Goal: Transaction & Acquisition: Purchase product/service

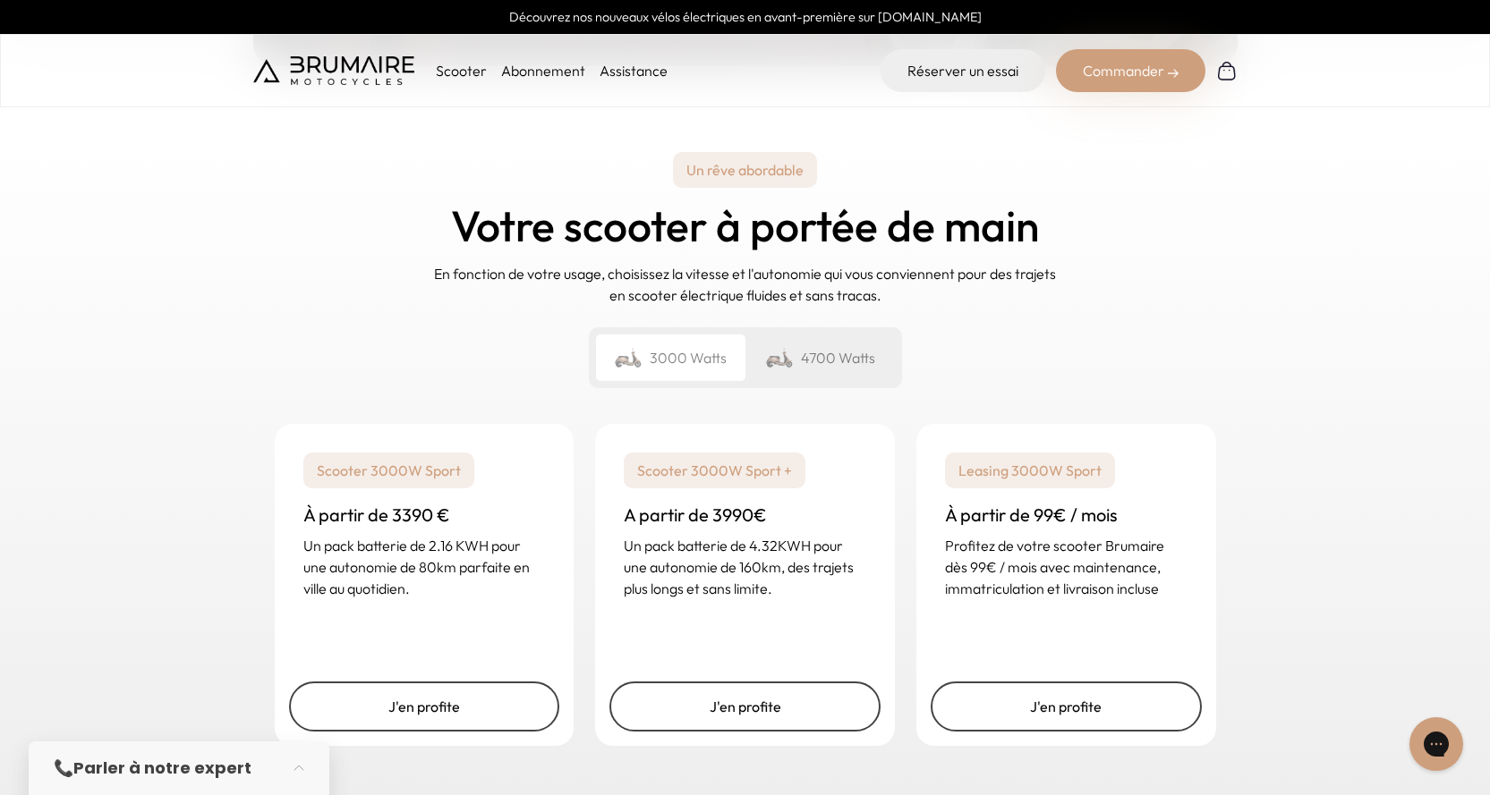
scroll to position [2595, 0]
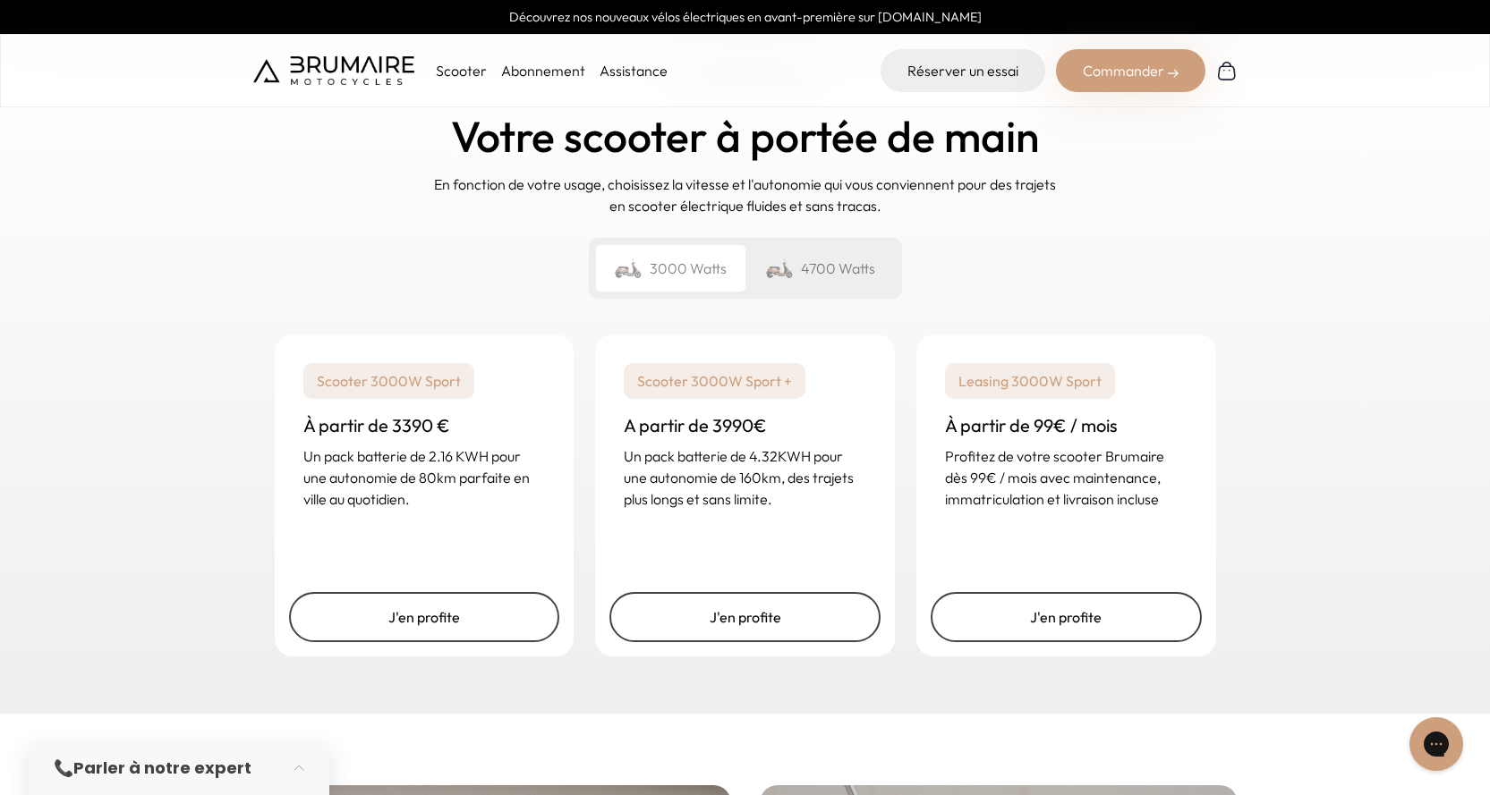
click at [859, 245] on div "4700 Watts" at bounding box center [819, 268] width 149 height 47
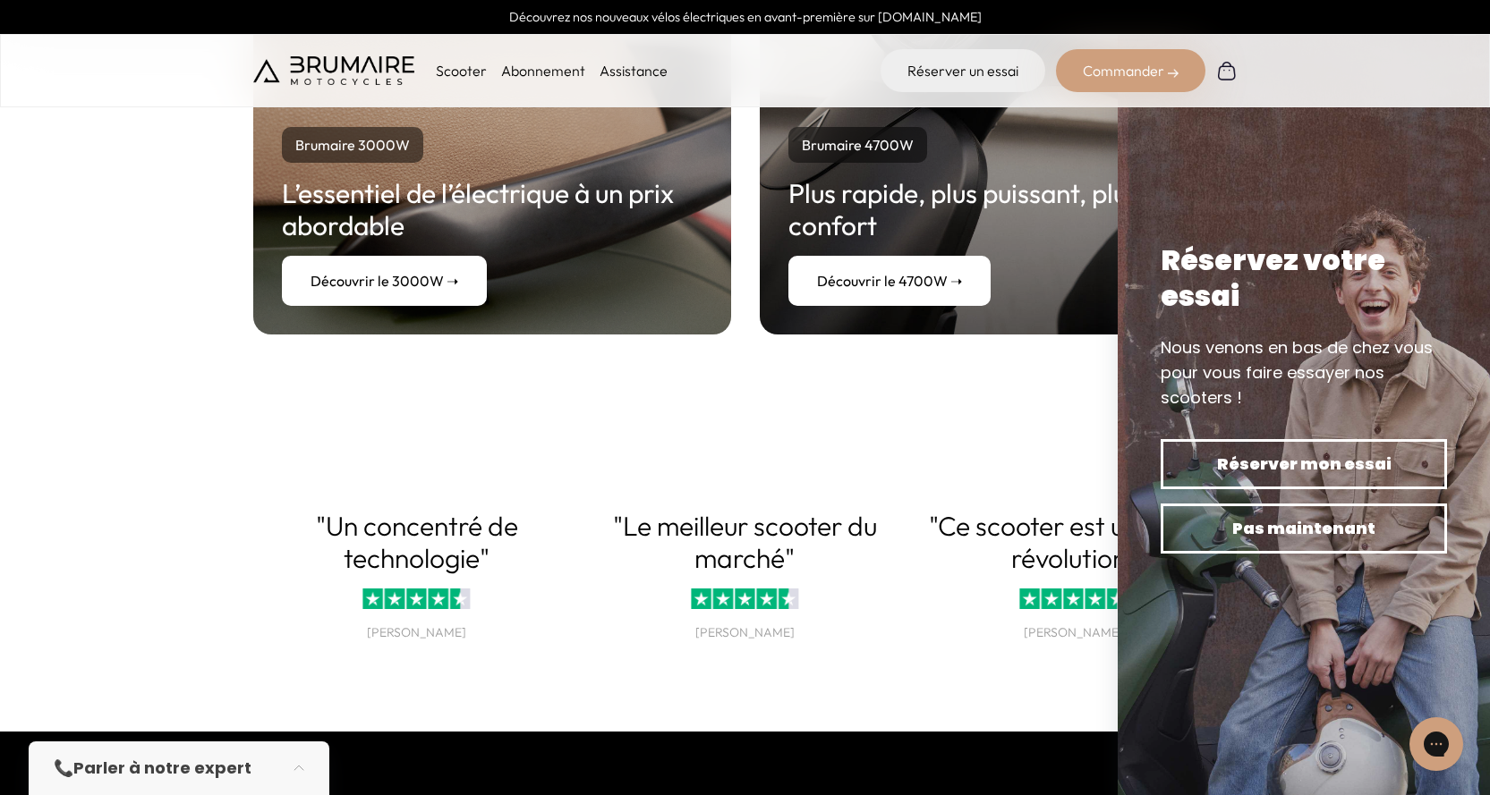
scroll to position [3311, 0]
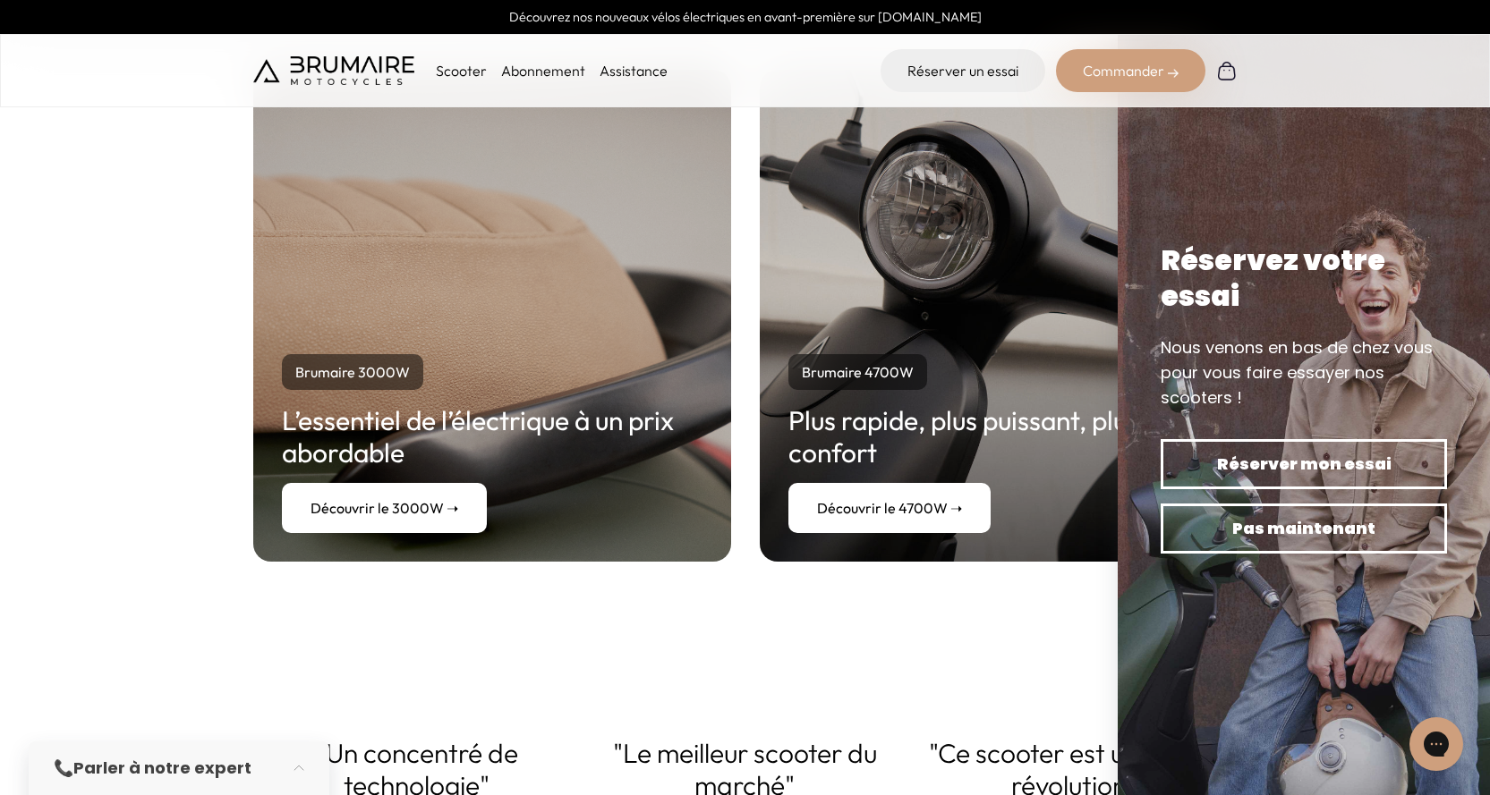
click at [915, 494] on link "Découvrir le 4700W ➝" at bounding box center [889, 508] width 202 height 50
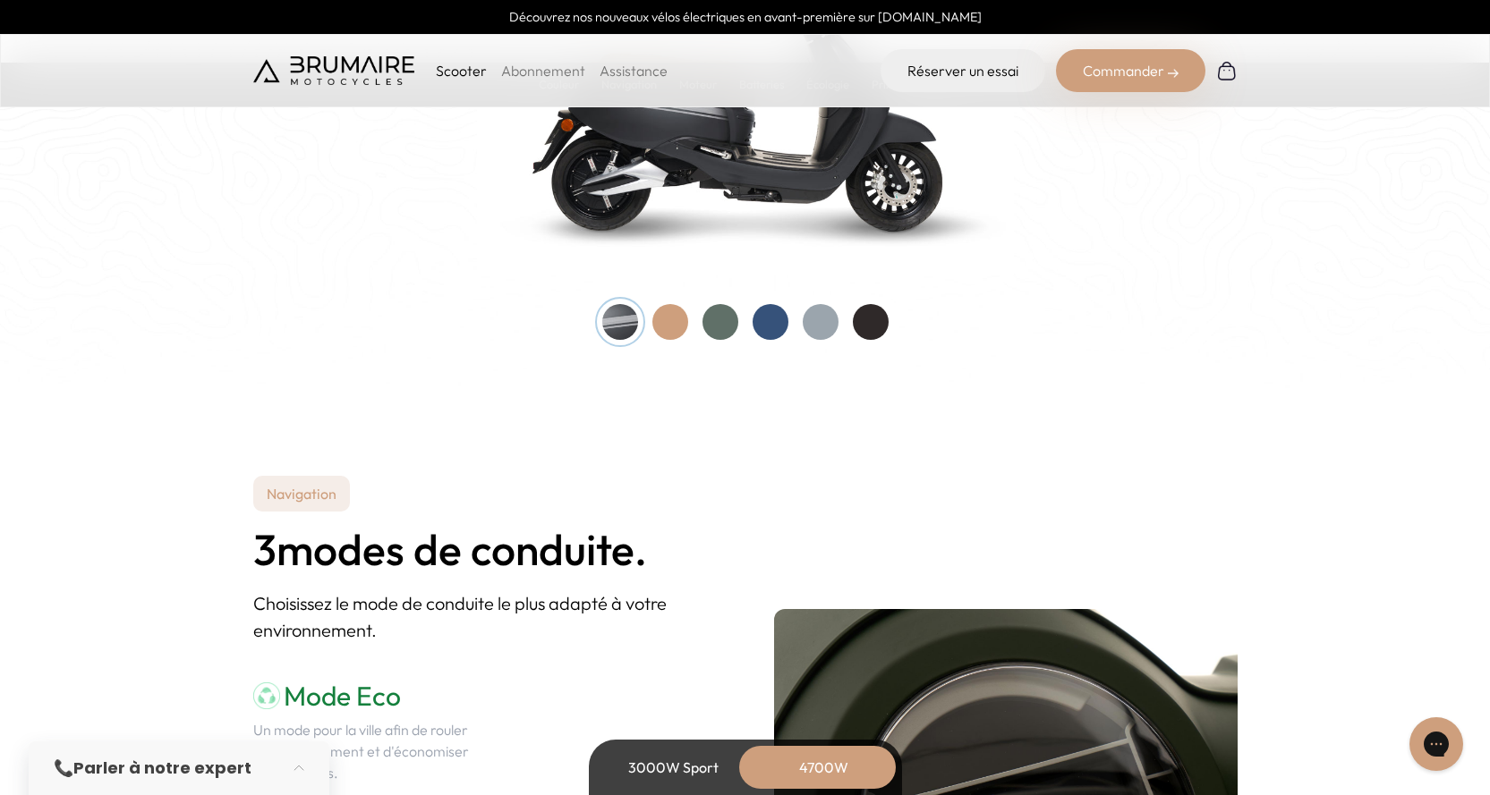
scroll to position [1879, 0]
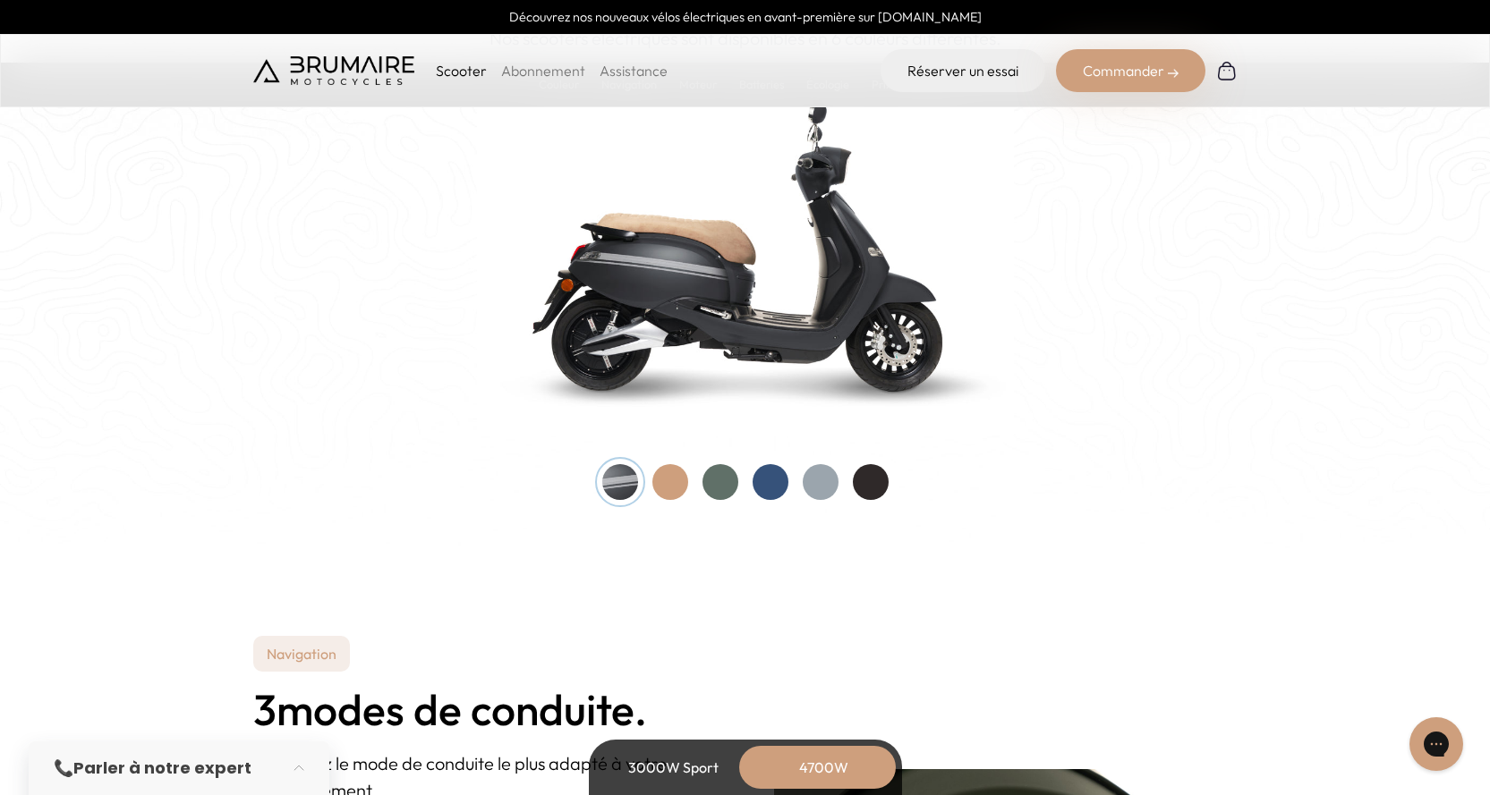
click at [886, 488] on div at bounding box center [871, 482] width 36 height 36
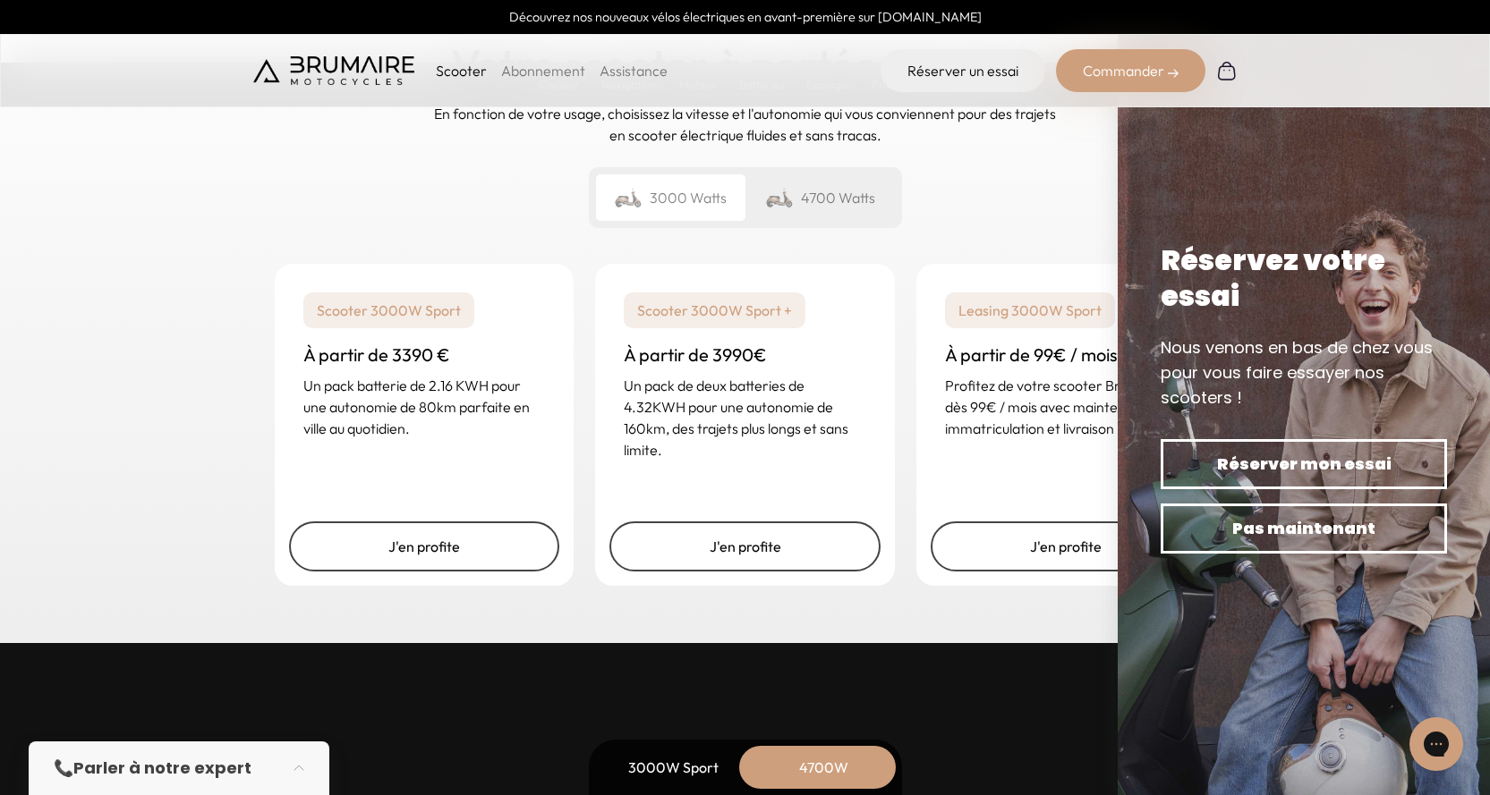
scroll to position [4563, 0]
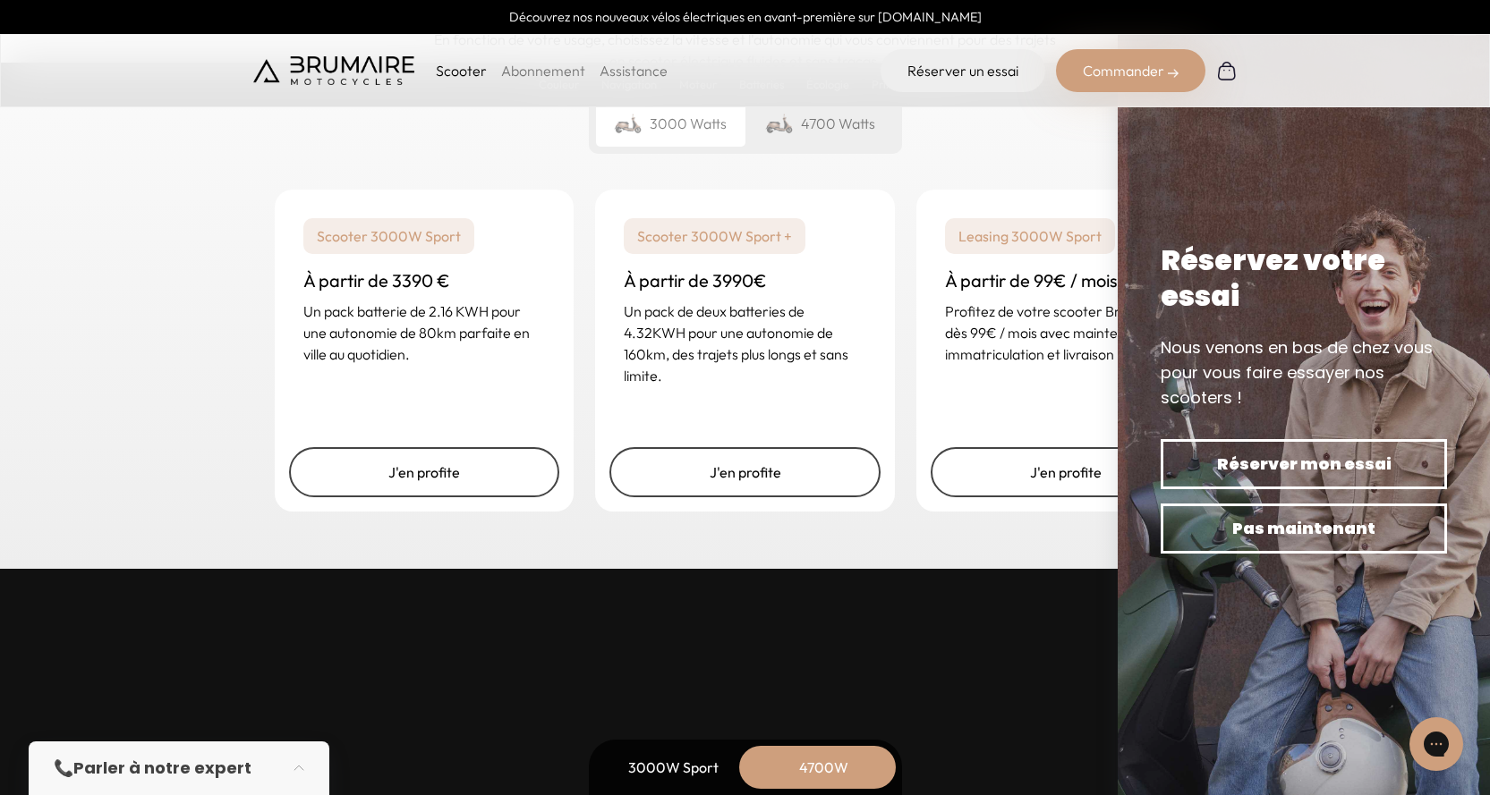
click at [829, 127] on div "4700 Watts" at bounding box center [819, 123] width 149 height 47
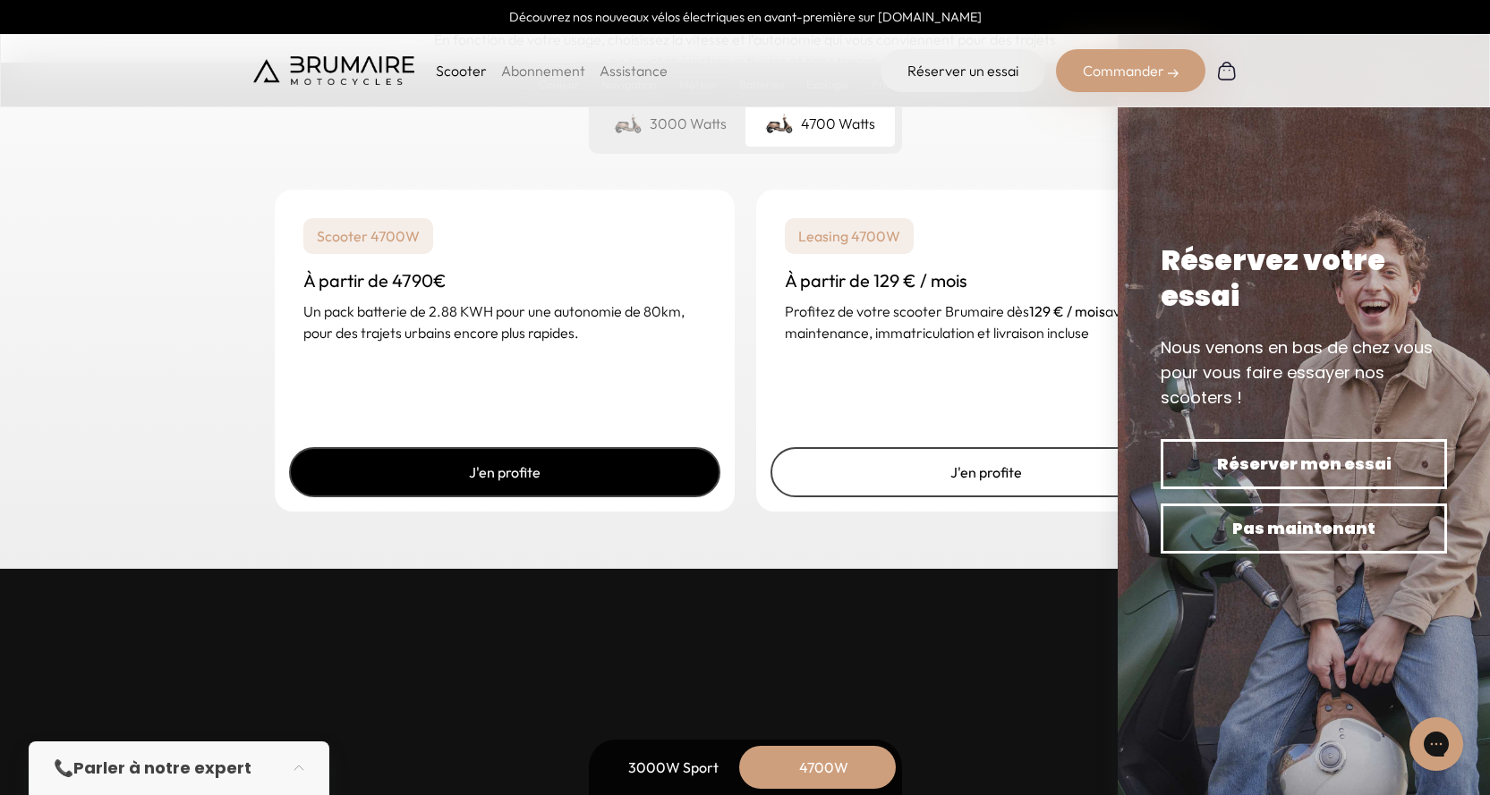
click at [577, 473] on link "J'en profite" at bounding box center [504, 472] width 431 height 50
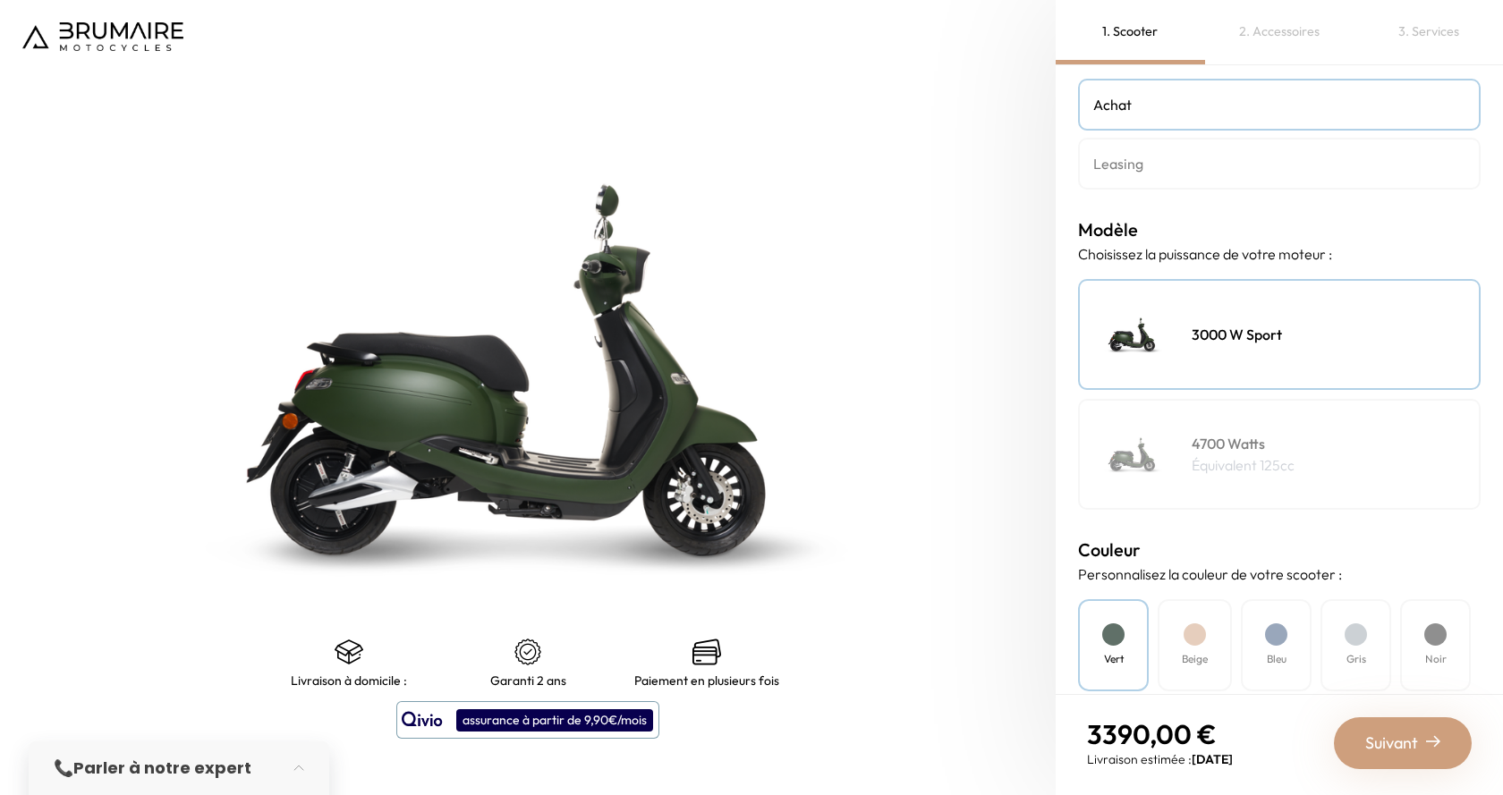
scroll to position [179, 0]
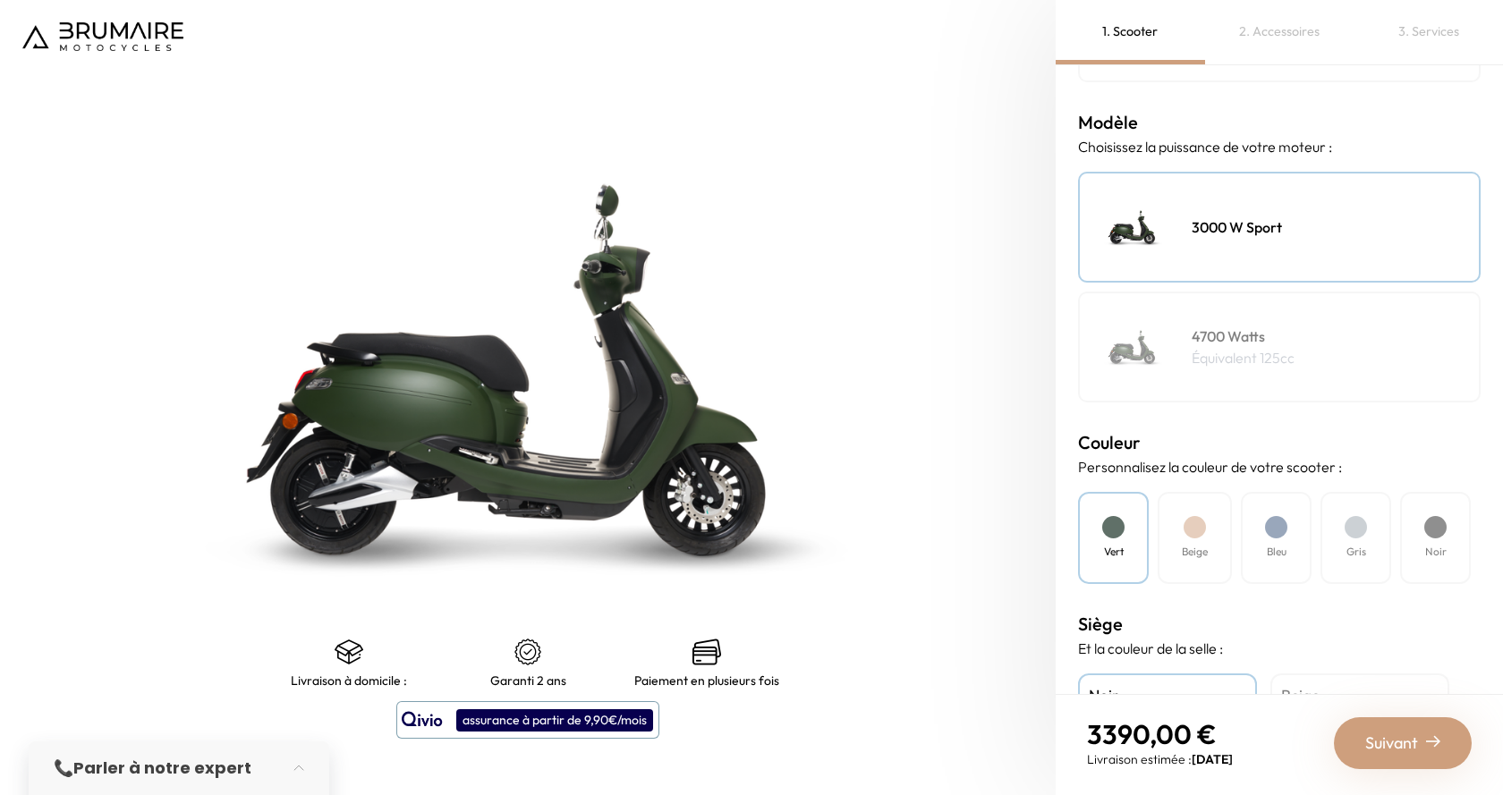
click at [1222, 345] on h4 "4700 Watts" at bounding box center [1243, 336] width 103 height 21
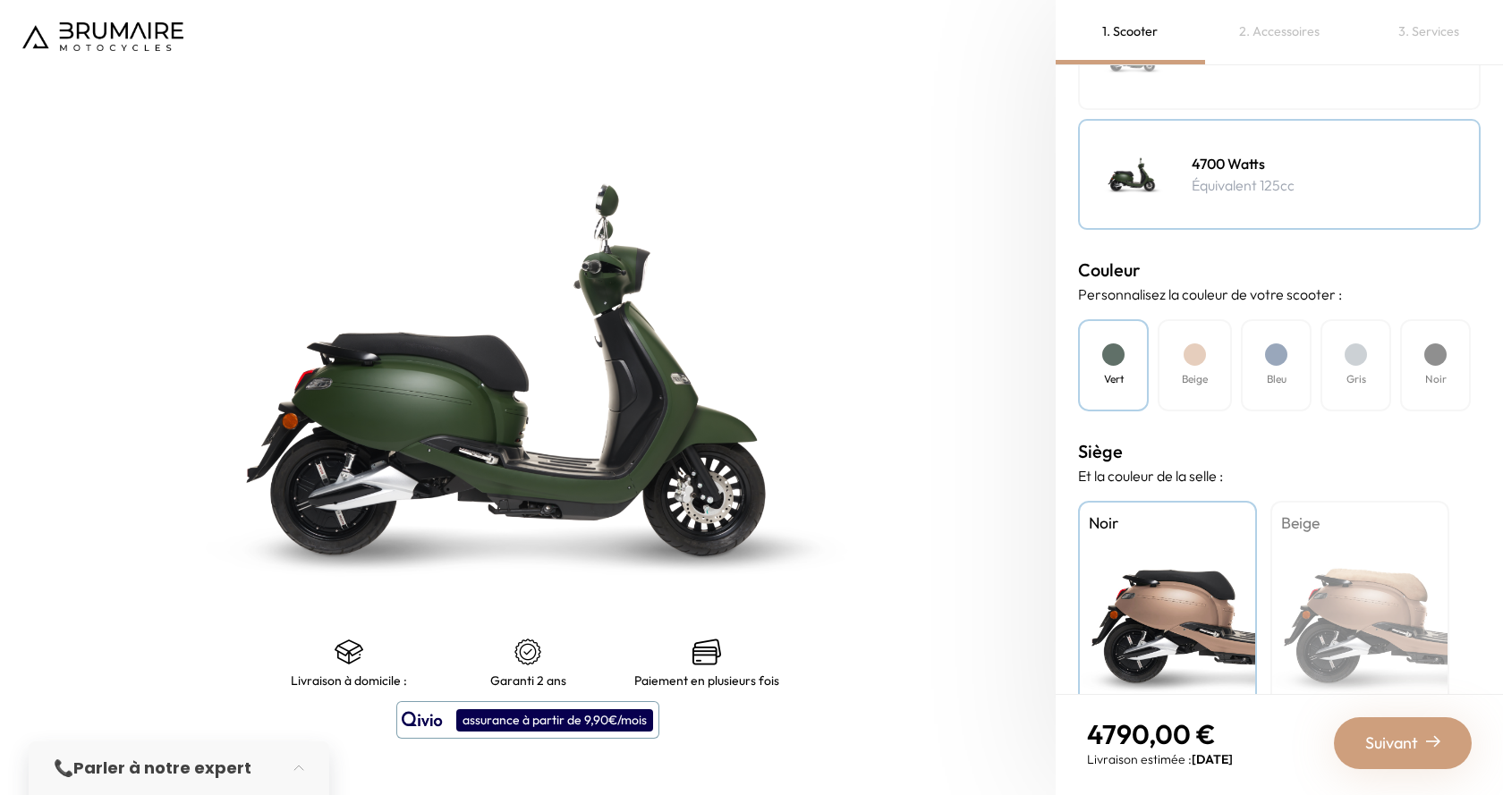
scroll to position [358, 0]
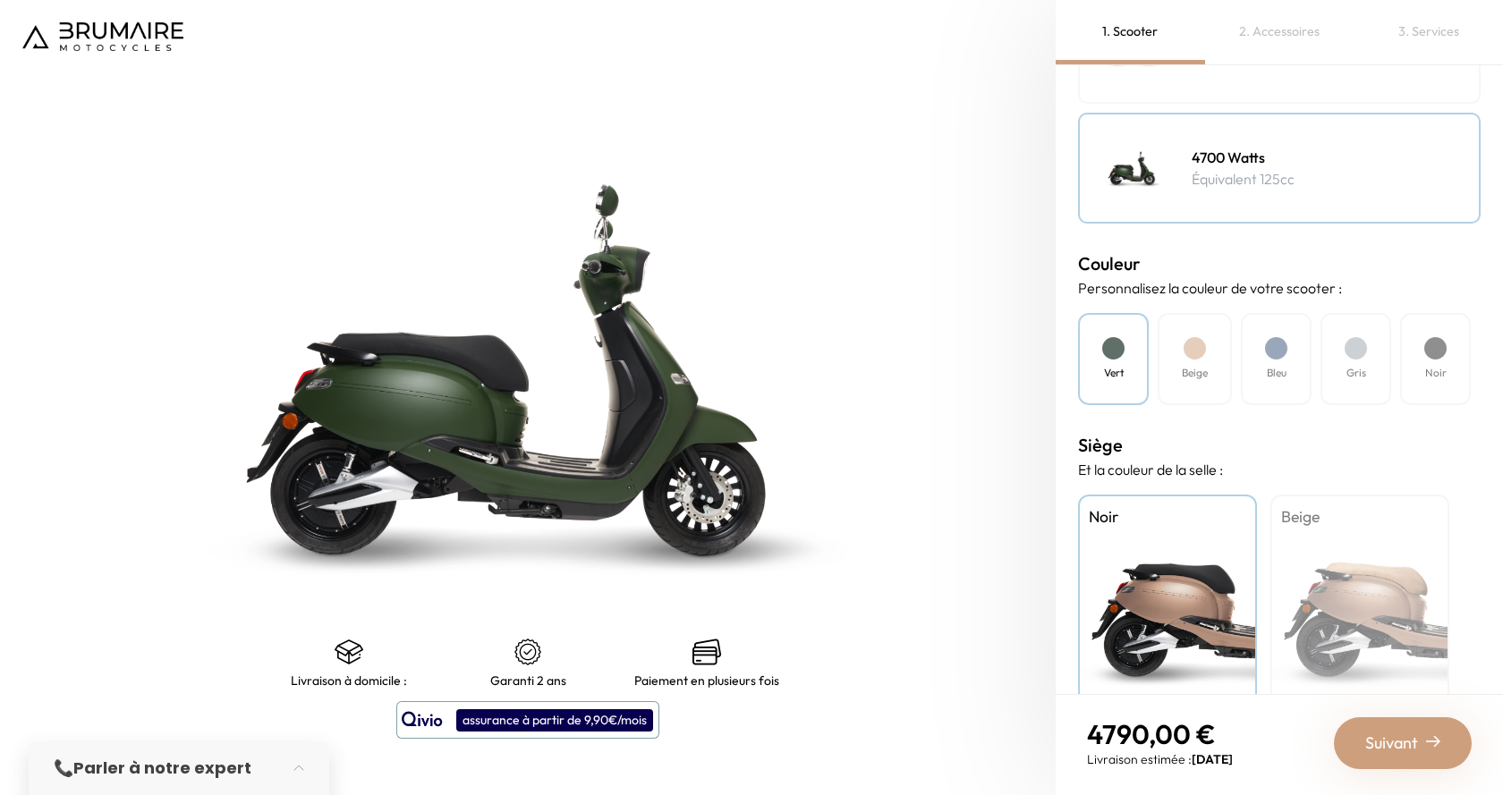
click at [1445, 361] on div "Noir" at bounding box center [1435, 359] width 71 height 92
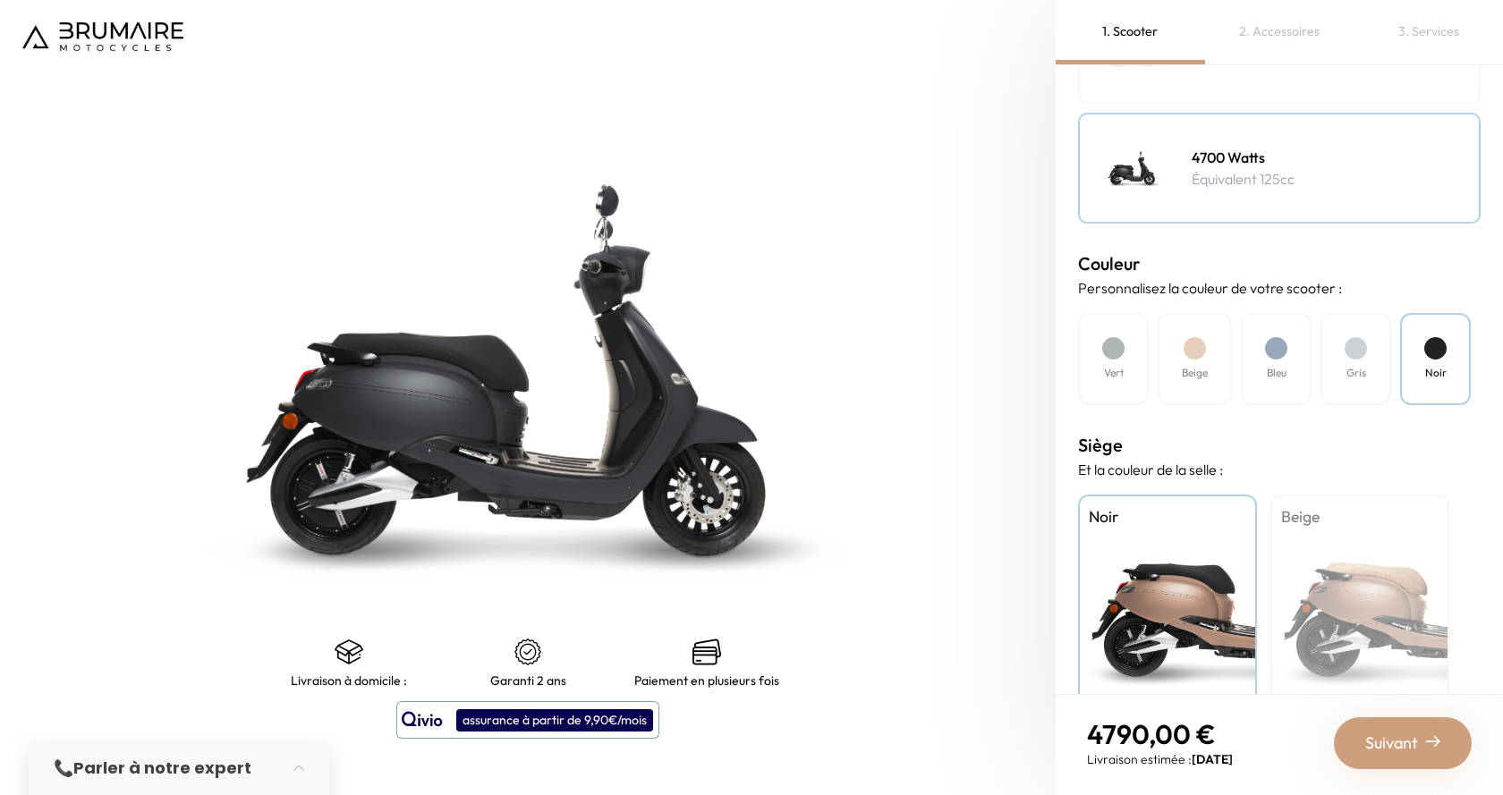
click at [1386, 585] on div "Beige" at bounding box center [1360, 607] width 179 height 224
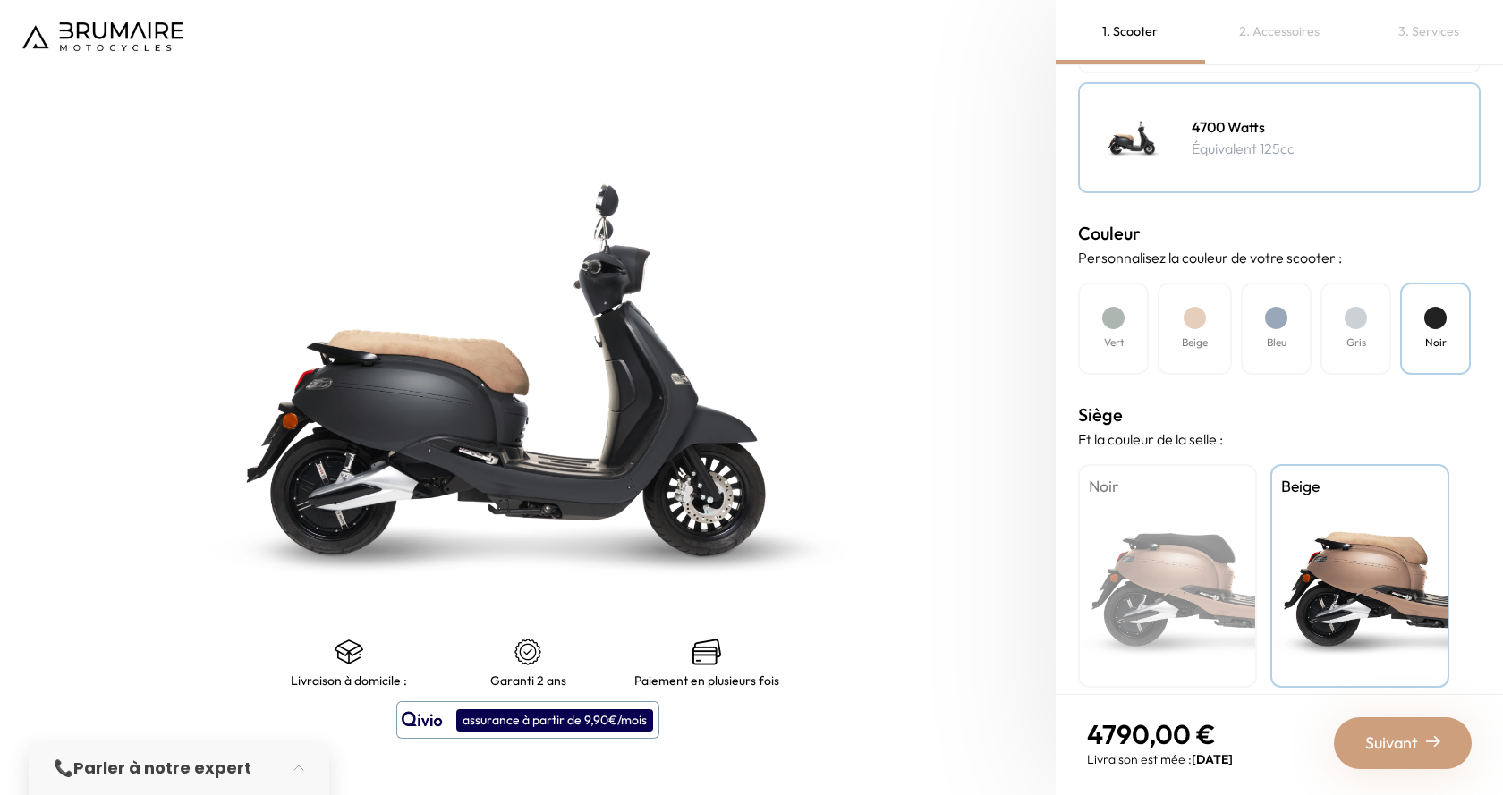
scroll to position [404, 0]
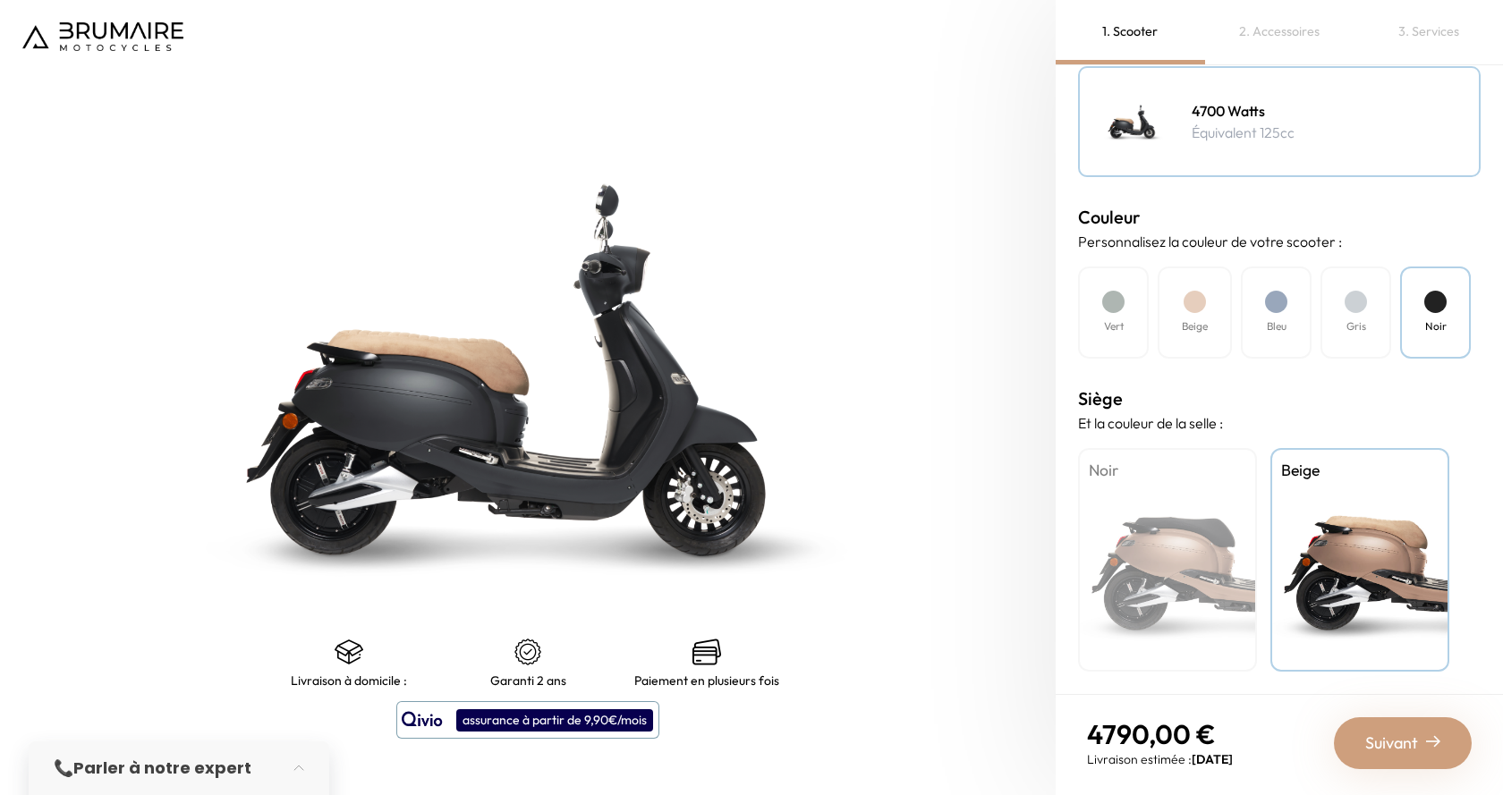
click at [1383, 743] on span "Suivant" at bounding box center [1391, 743] width 53 height 25
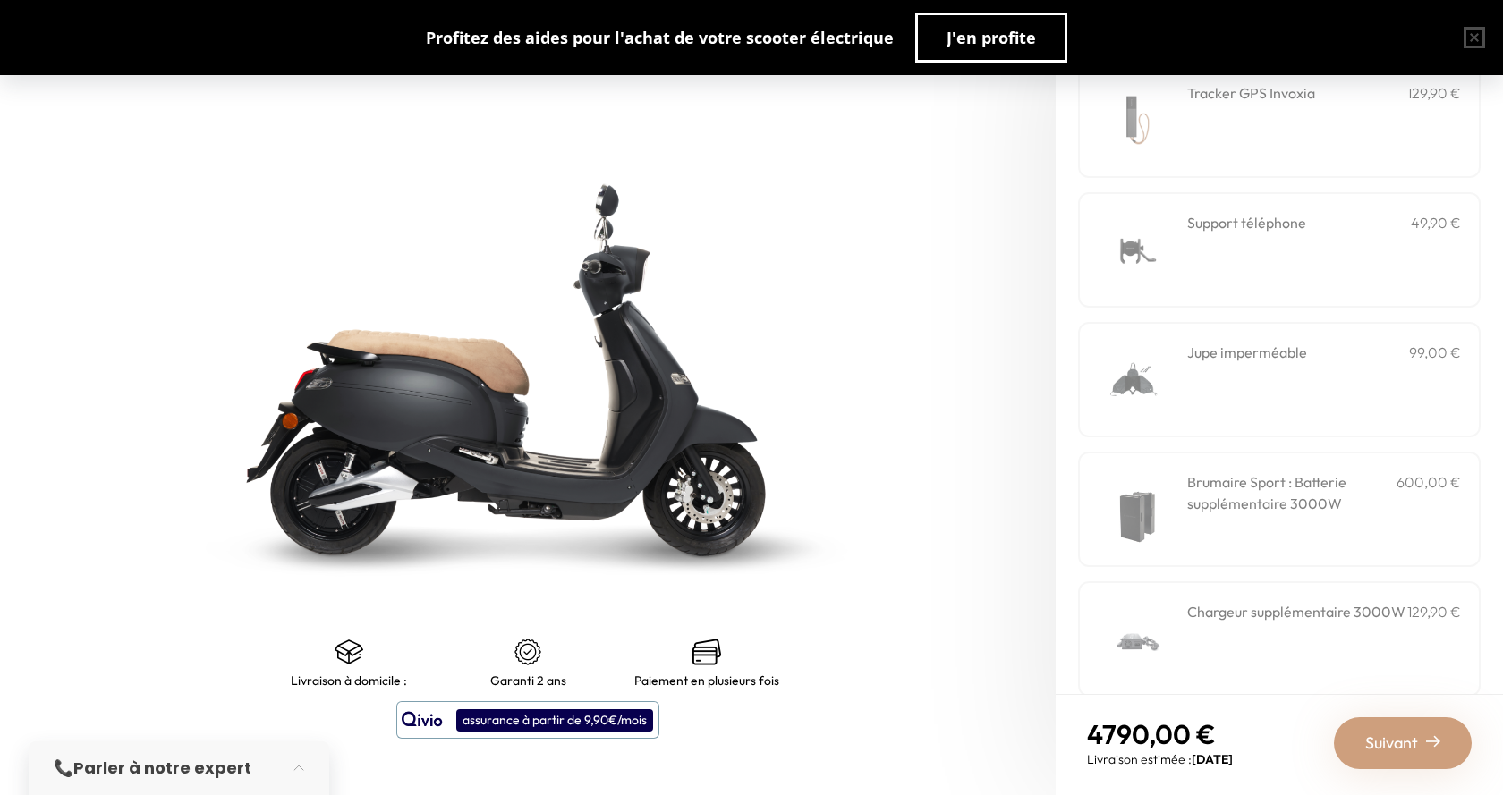
scroll to position [502, 0]
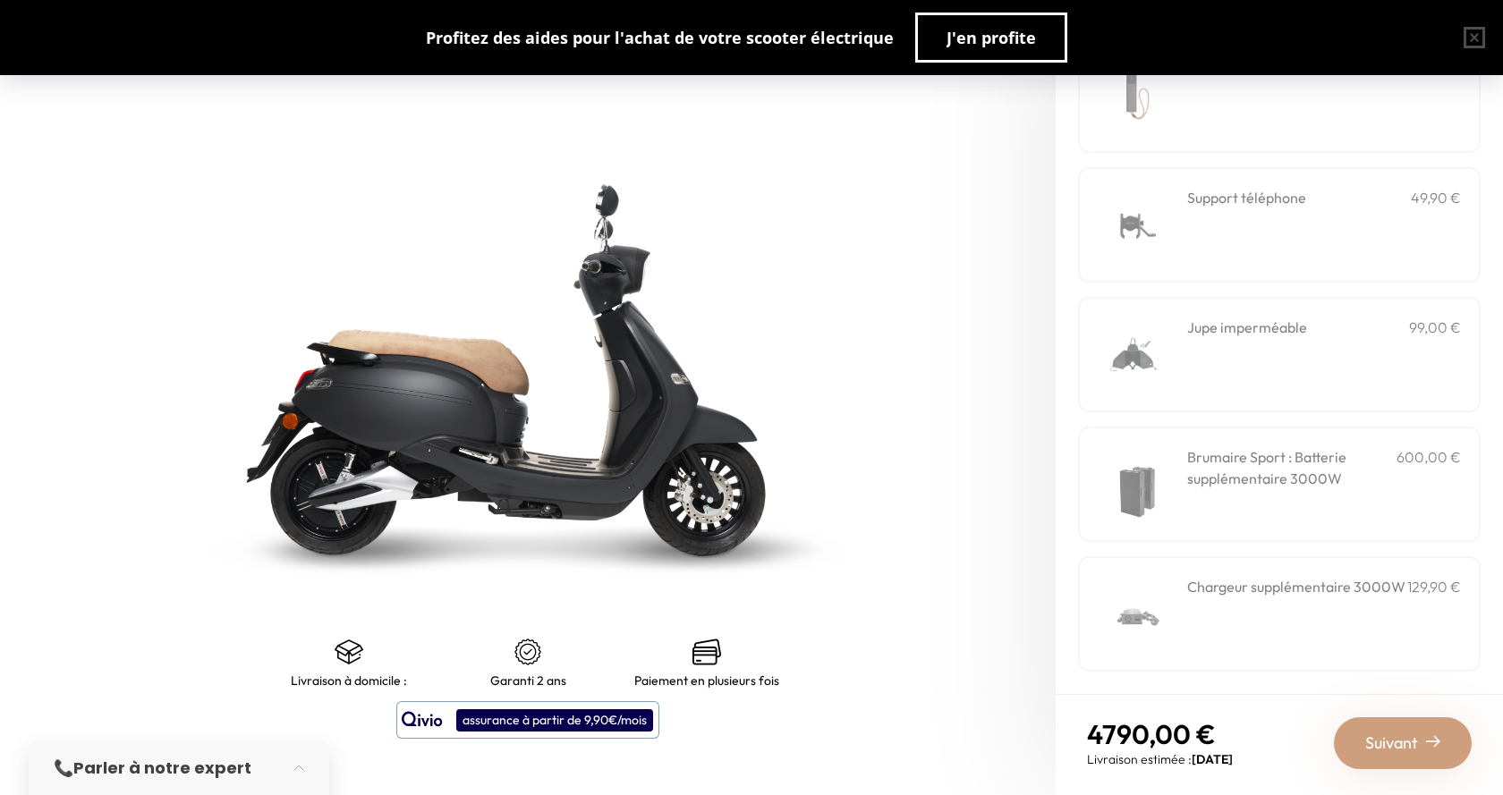
click at [1281, 353] on div "Jupe imperméable 99,00 €" at bounding box center [1324, 355] width 274 height 76
click at [1297, 462] on h3 "Brumaire Sport : Batterie supplémentaire 3000W" at bounding box center [1291, 468] width 209 height 43
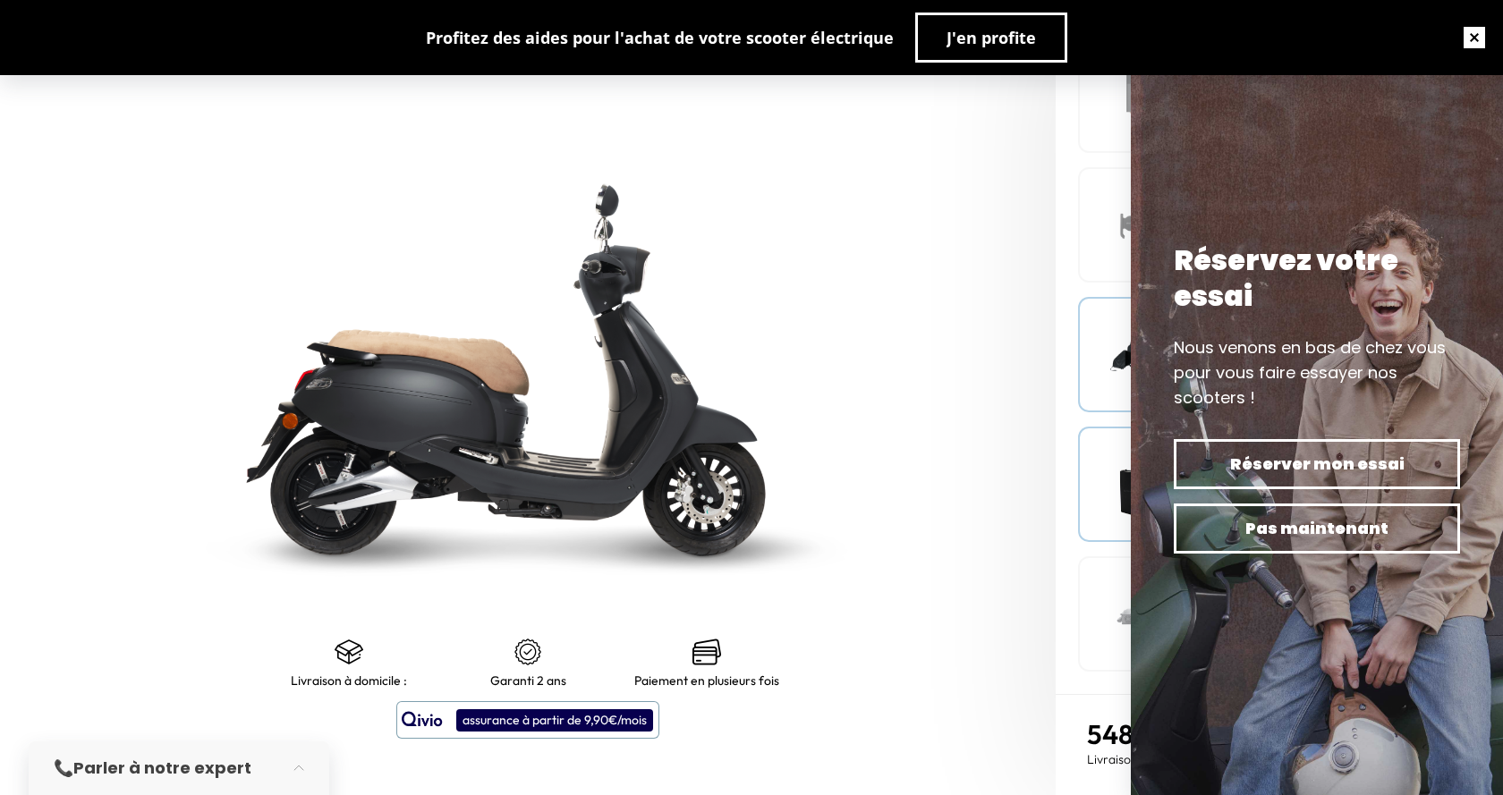
click at [1475, 44] on button "button" at bounding box center [1474, 37] width 57 height 57
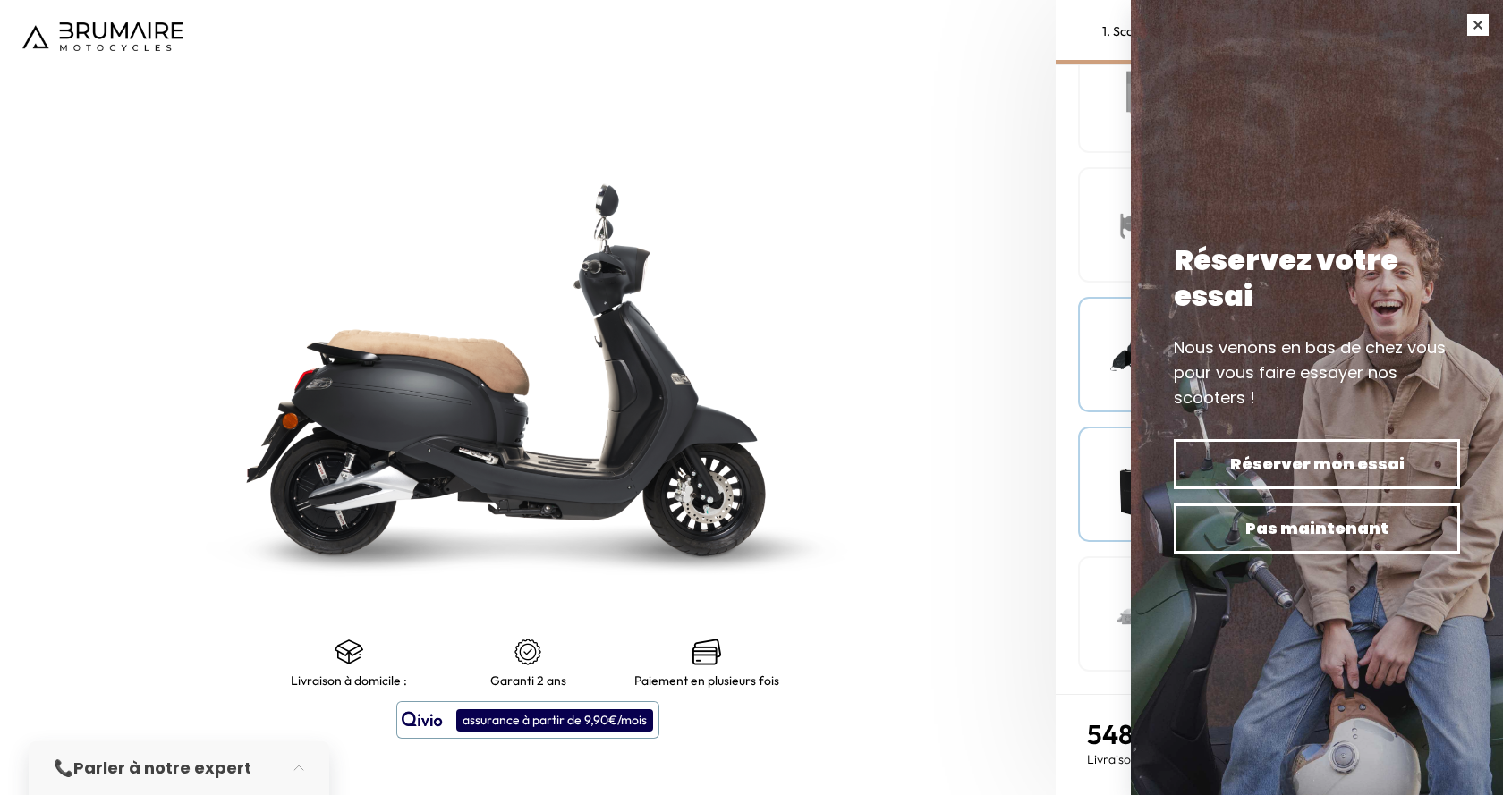
click at [1472, 21] on button "button" at bounding box center [1478, 25] width 50 height 50
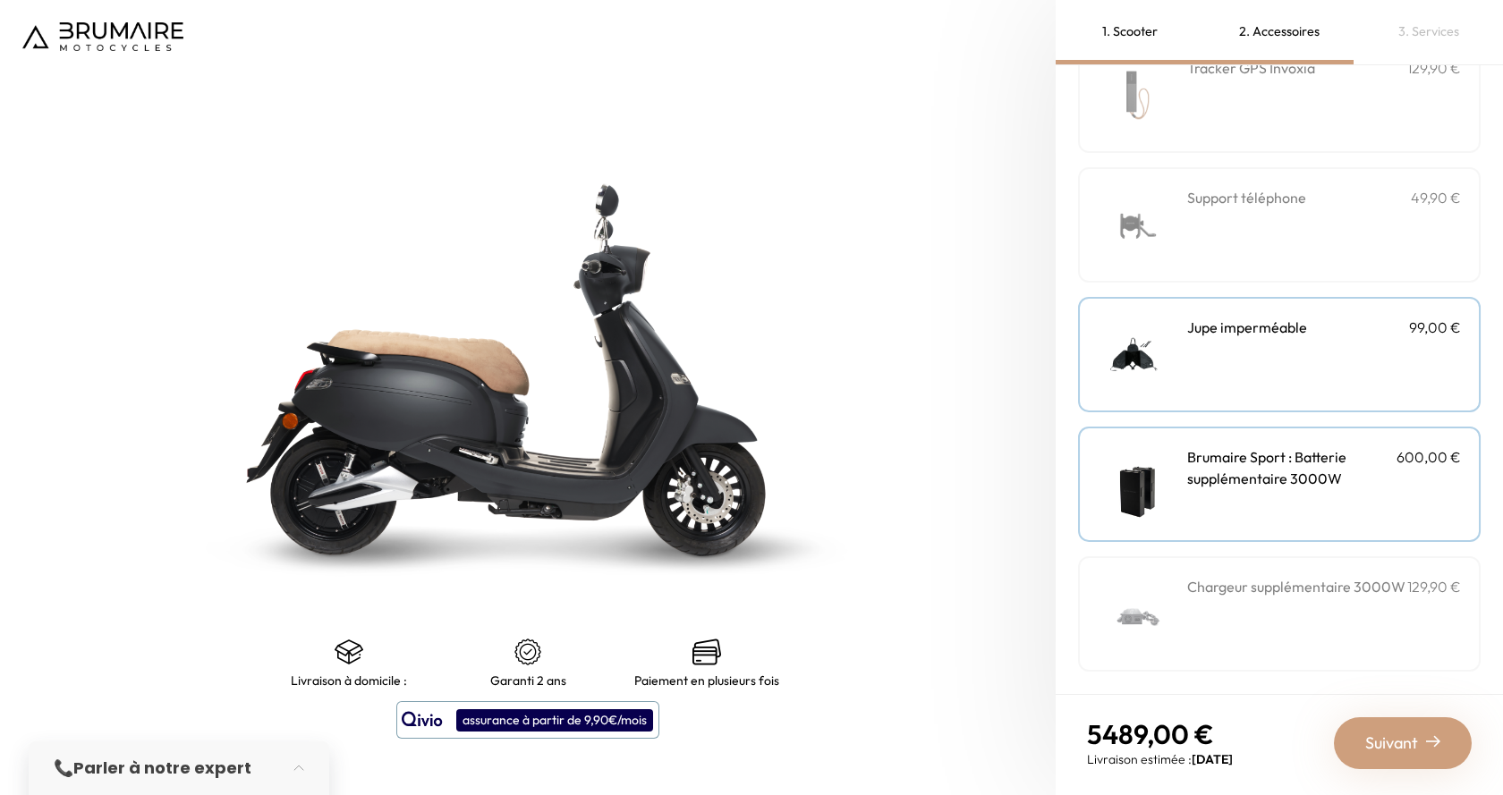
click at [1382, 738] on span "Suivant" at bounding box center [1391, 743] width 53 height 25
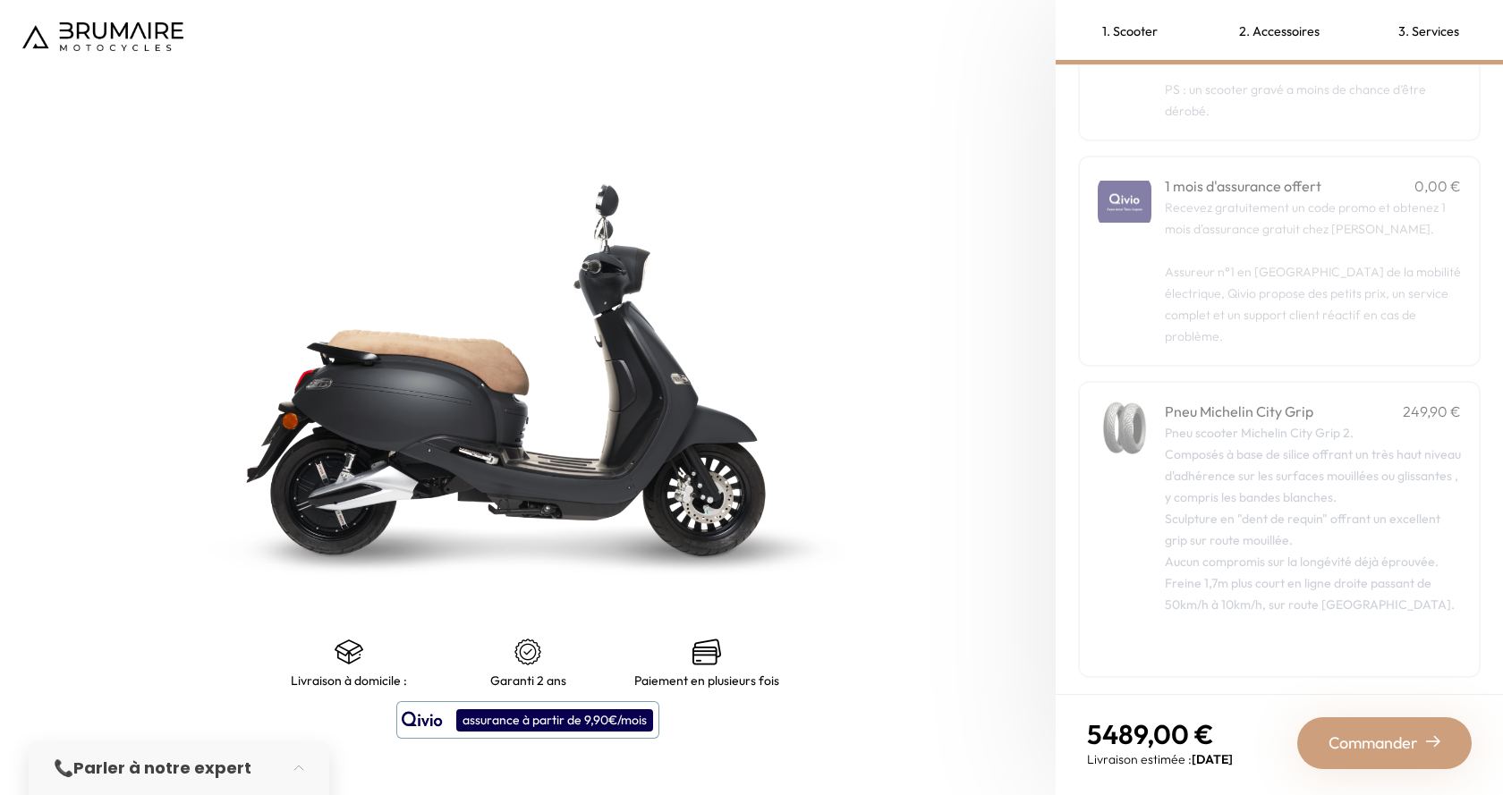
scroll to position [205, 0]
click at [1363, 731] on span "Commander" at bounding box center [1373, 743] width 89 height 25
